Goal: Task Accomplishment & Management: Complete application form

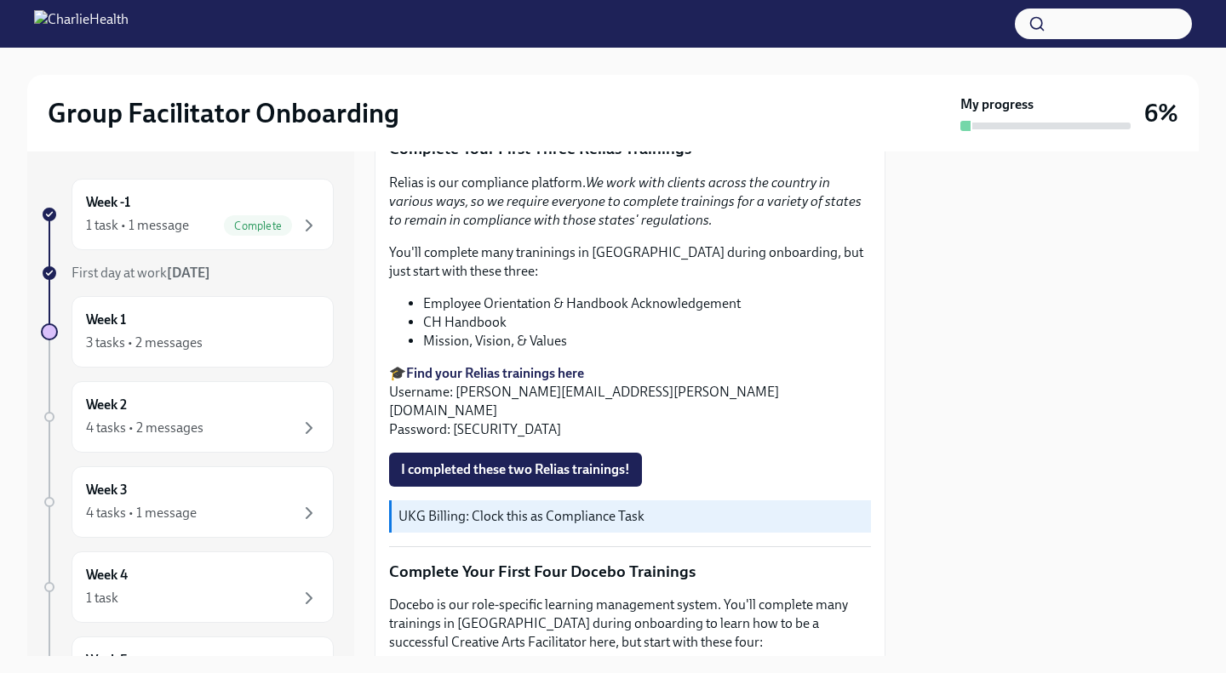
scroll to position [1822, 0]
click at [574, 452] on button "I completed these two Relias trainings!" at bounding box center [515, 469] width 253 height 34
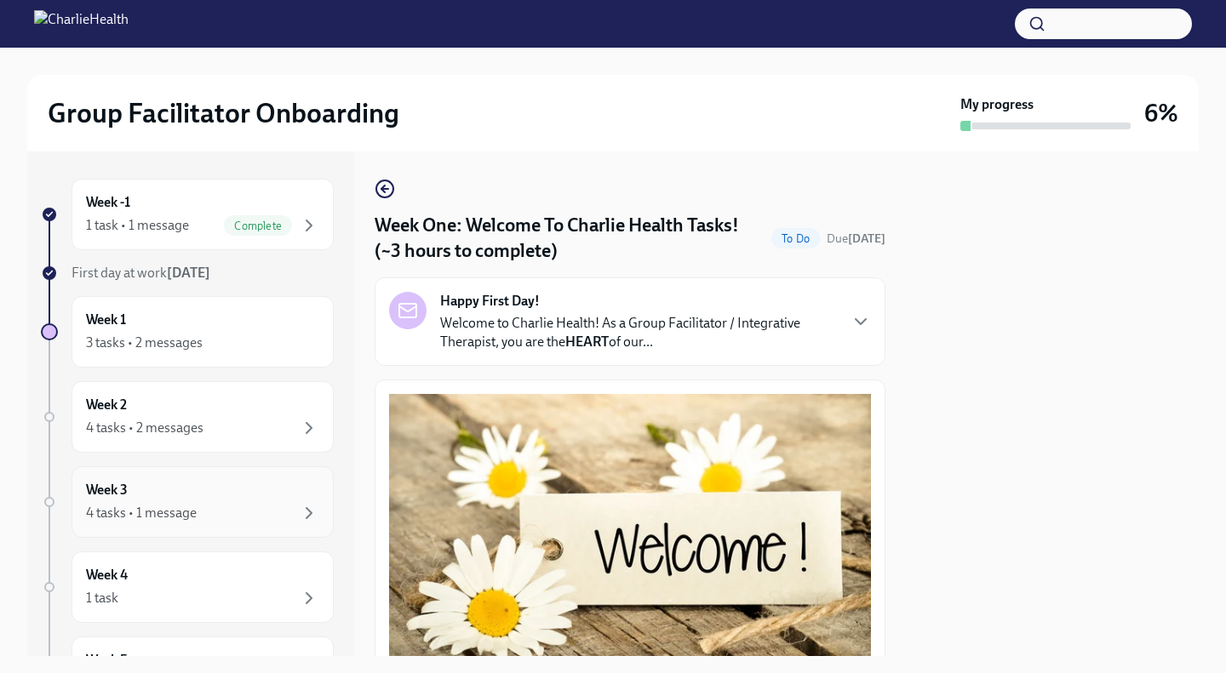
scroll to position [238, 0]
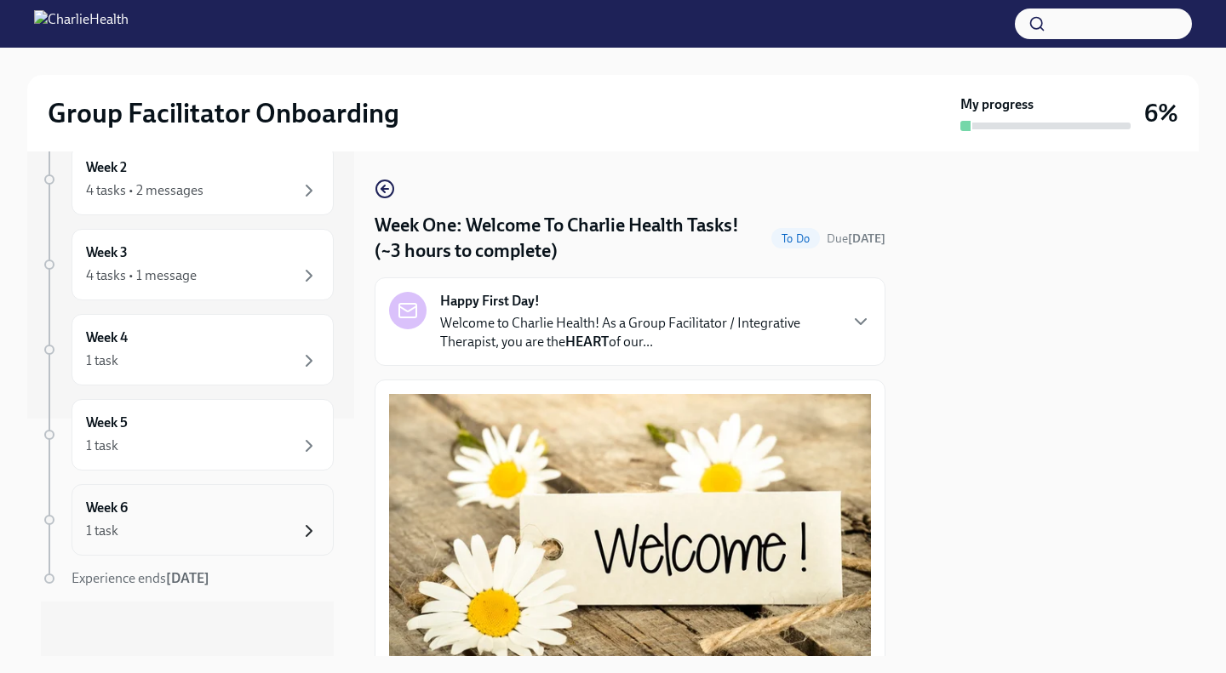
click at [303, 527] on icon "button" at bounding box center [309, 531] width 20 height 20
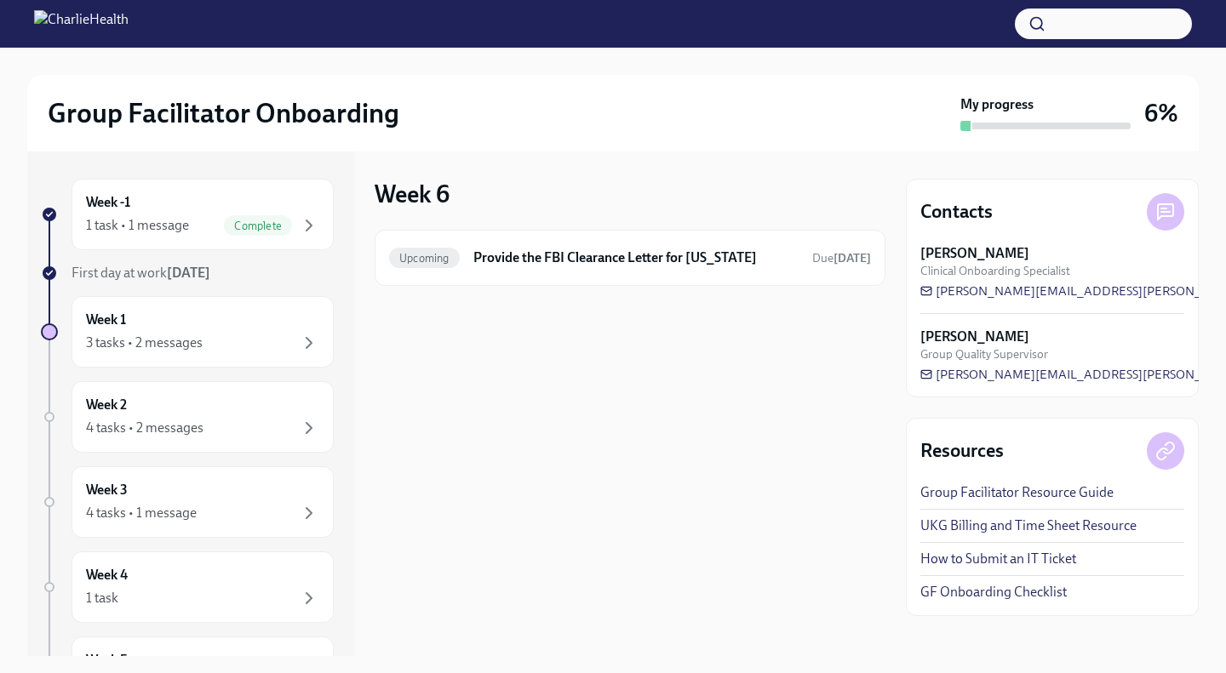
scroll to position [238, 0]
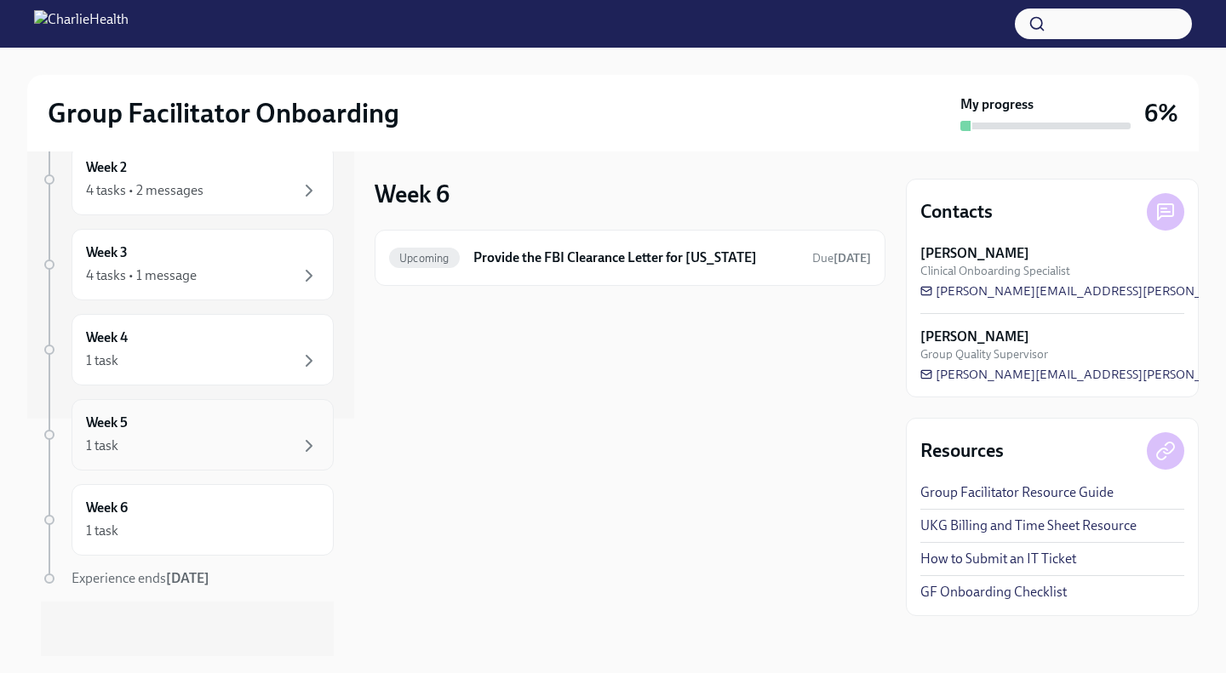
click at [192, 453] on div "1 task" at bounding box center [202, 446] width 233 height 20
click at [273, 353] on div "1 task" at bounding box center [202, 361] width 233 height 20
click at [253, 260] on div "Week 3 4 tasks • 1 message" at bounding box center [202, 264] width 233 height 43
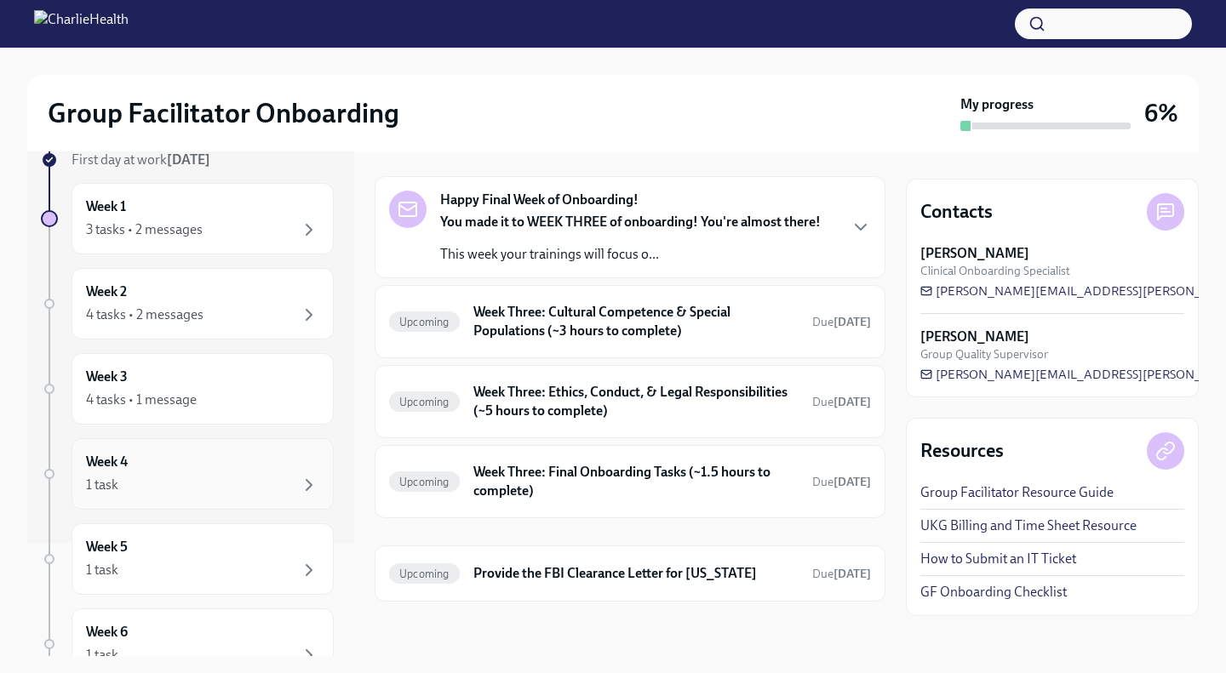
scroll to position [110, 0]
click at [217, 396] on div "4 tasks • 1 message" at bounding box center [202, 403] width 233 height 20
click at [216, 323] on div "4 tasks • 2 messages" at bounding box center [202, 318] width 233 height 20
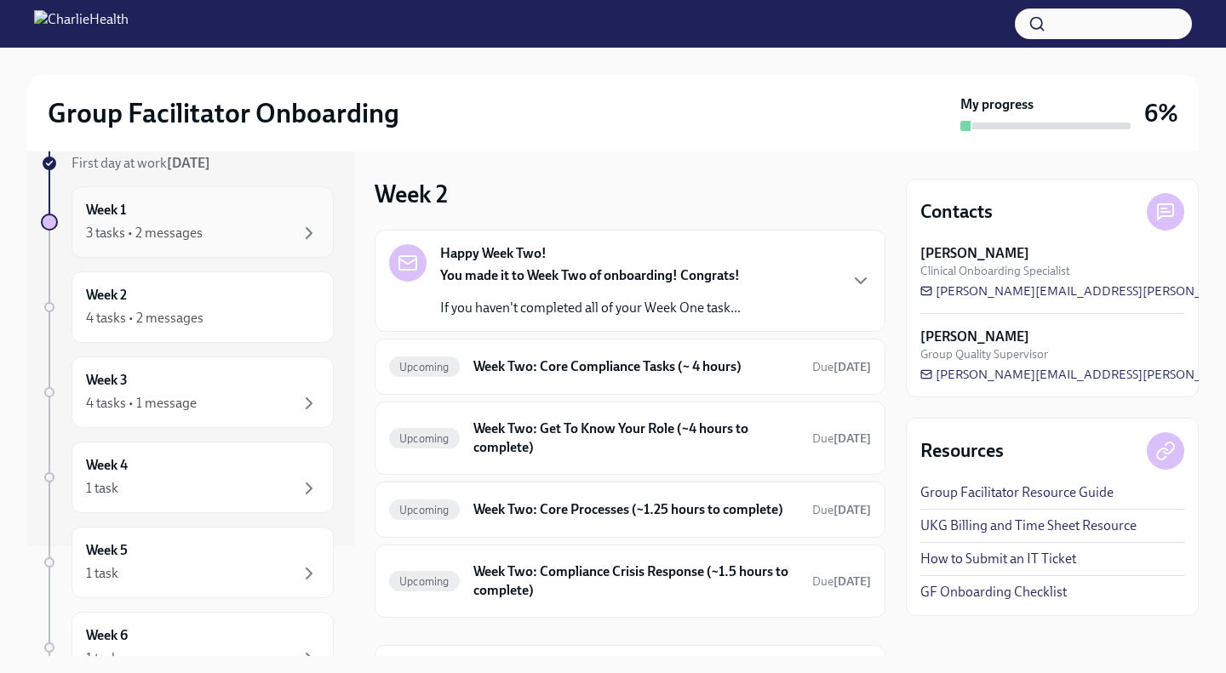
click at [246, 212] on div "Week 1 3 tasks • 2 messages" at bounding box center [202, 222] width 233 height 43
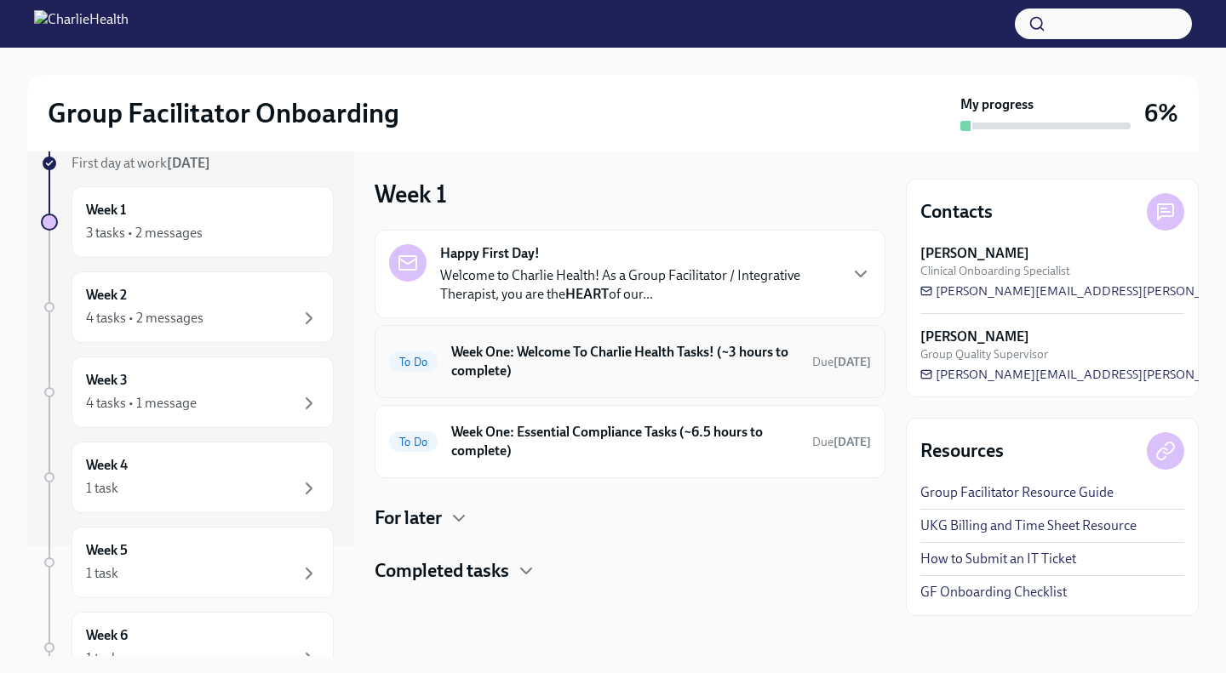
click at [617, 356] on h6 "Week One: Welcome To Charlie Health Tasks! (~3 hours to complete)" at bounding box center [624, 361] width 347 height 37
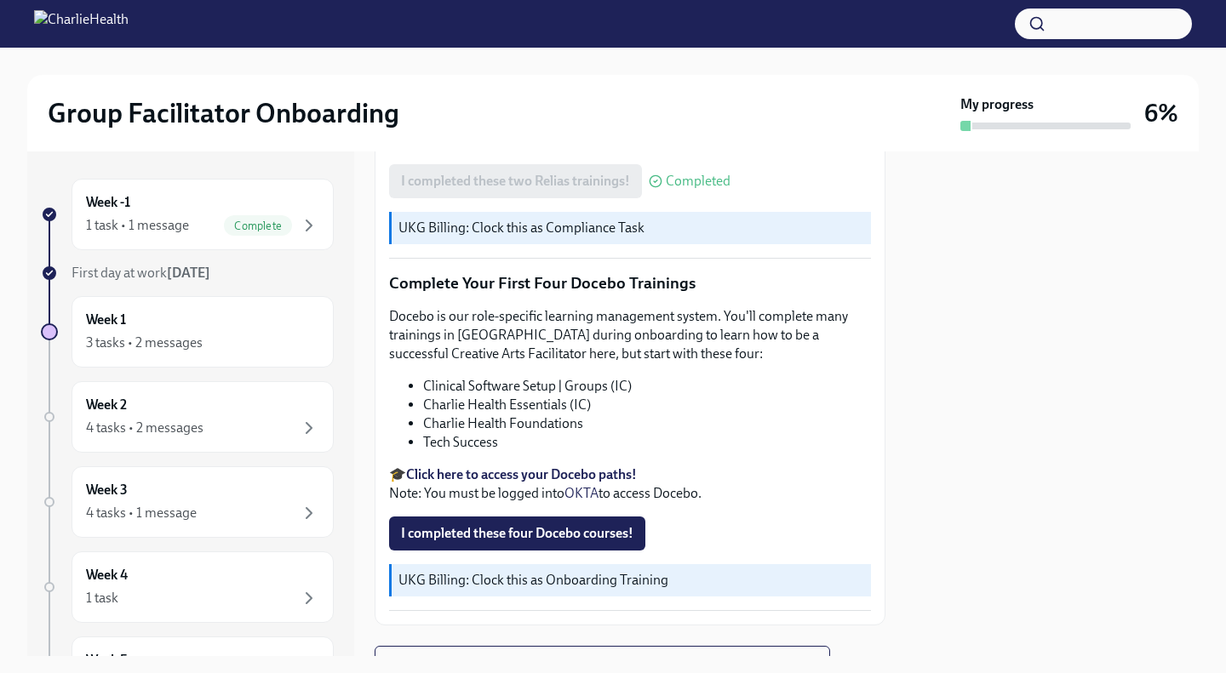
scroll to position [2120, 0]
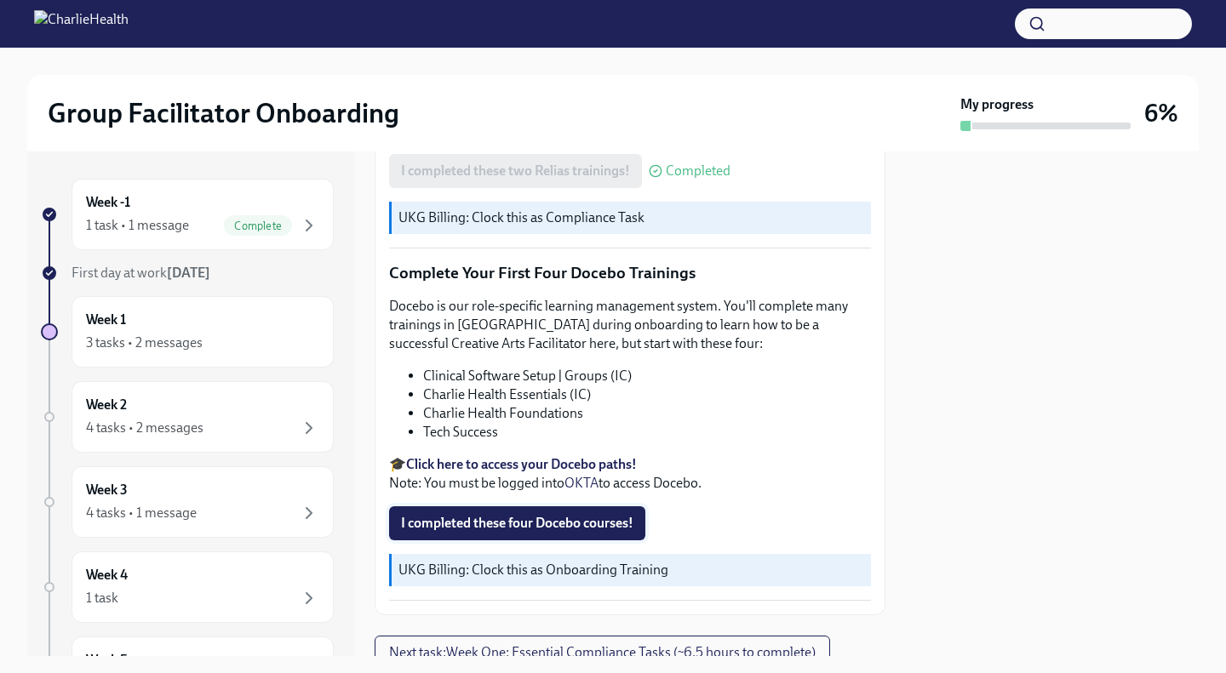
click at [533, 515] on span "I completed these four Docebo courses!" at bounding box center [517, 523] width 232 height 17
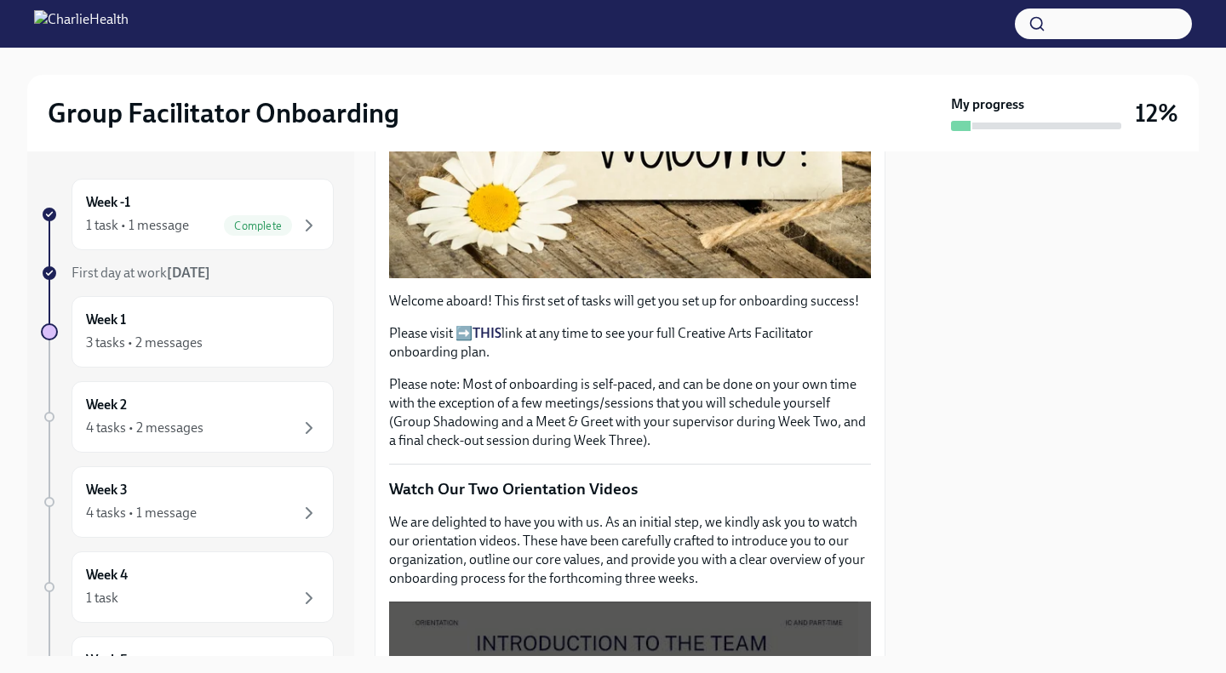
scroll to position [309, 0]
